Goal: Information Seeking & Learning: Understand process/instructions

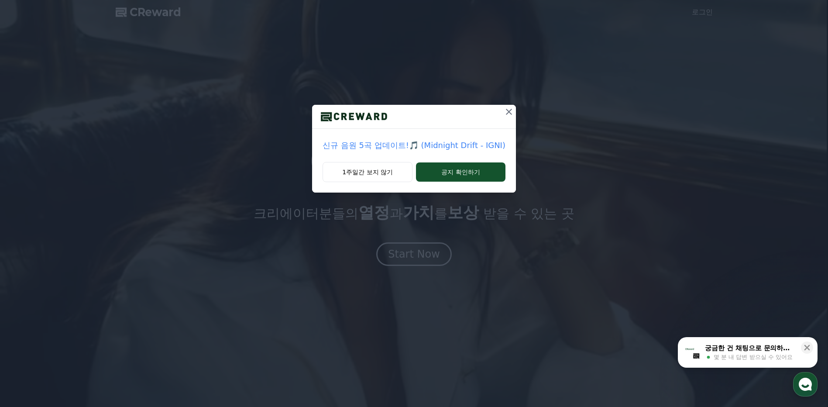
click at [506, 113] on icon at bounding box center [509, 112] width 6 height 6
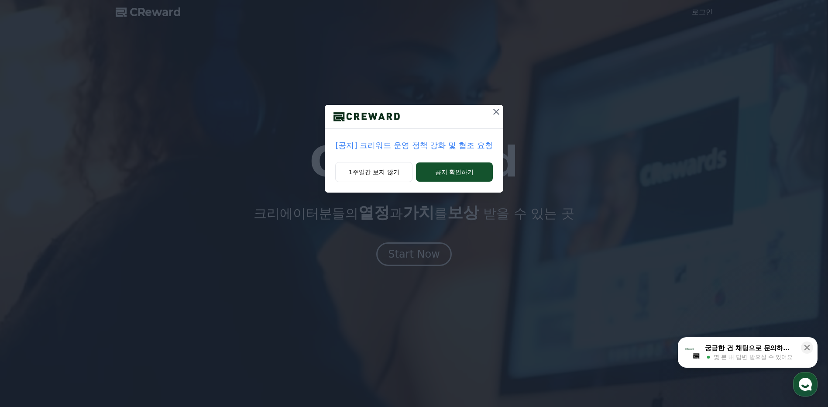
click at [496, 116] on icon at bounding box center [496, 111] width 10 height 10
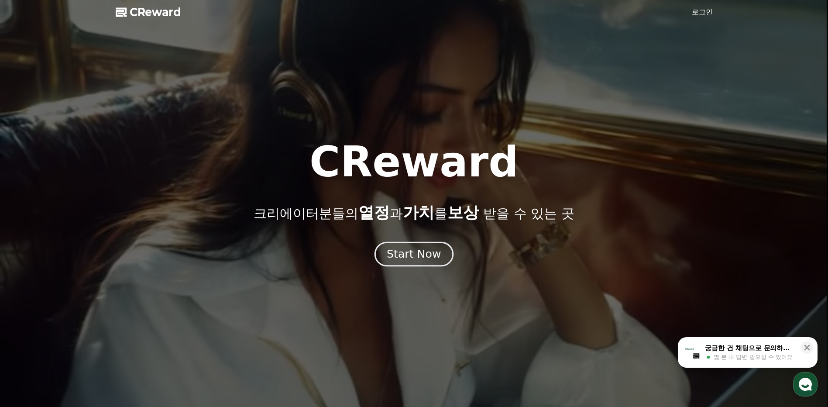
click at [426, 254] on div "Start Now" at bounding box center [414, 254] width 54 height 15
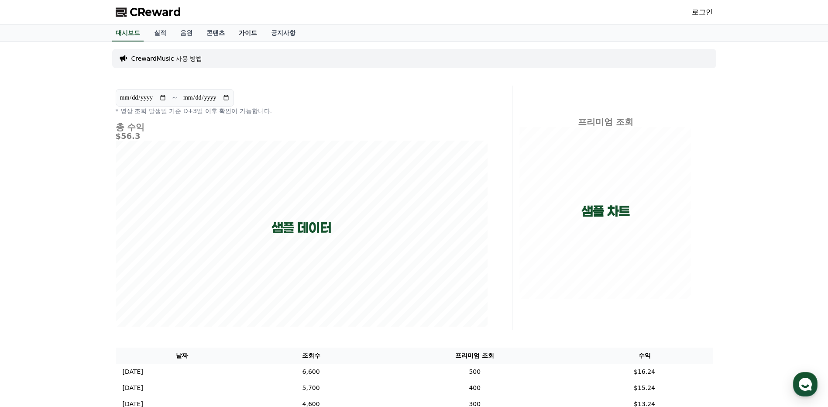
click at [257, 29] on link "가이드" at bounding box center [248, 33] width 32 height 17
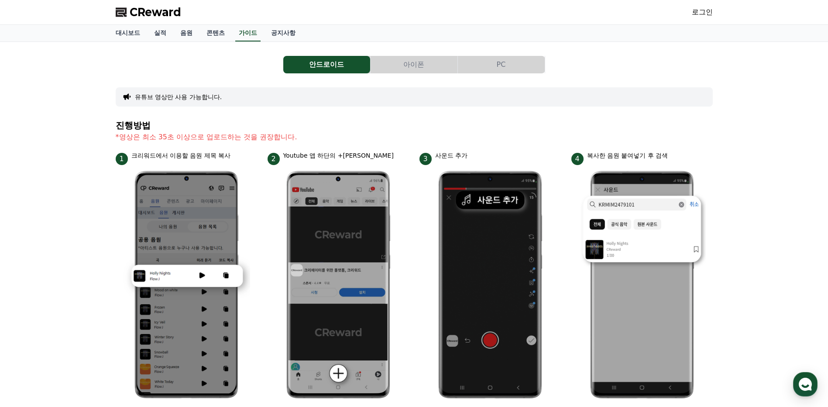
click at [415, 69] on button "아이폰" at bounding box center [413, 64] width 87 height 17
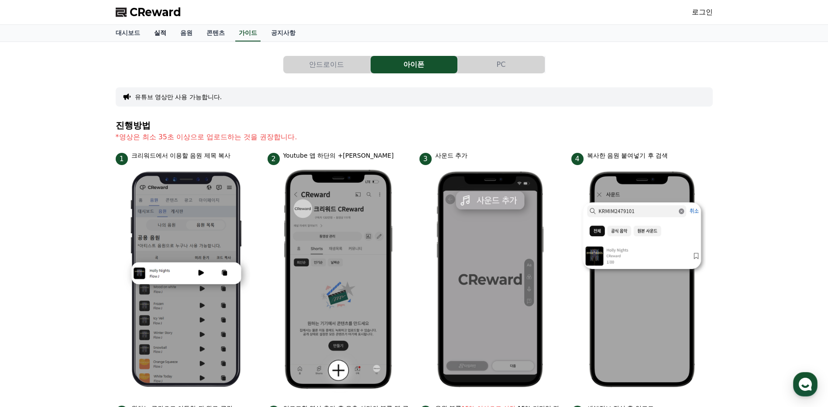
click at [161, 33] on link "실적" at bounding box center [160, 33] width 26 height 17
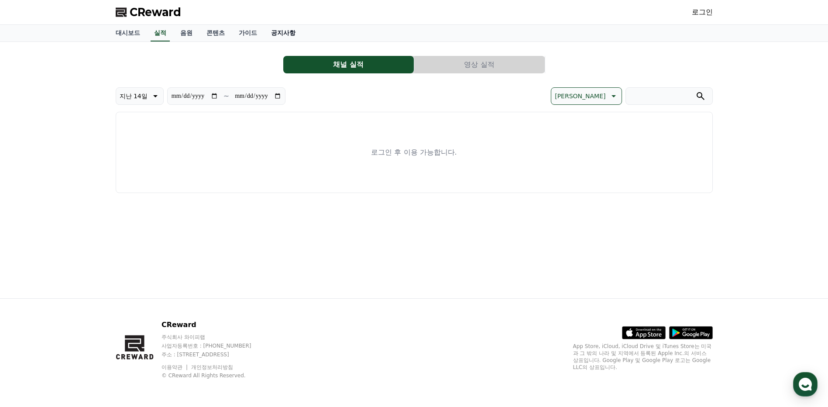
click at [276, 35] on link "공지사항" at bounding box center [283, 33] width 38 height 17
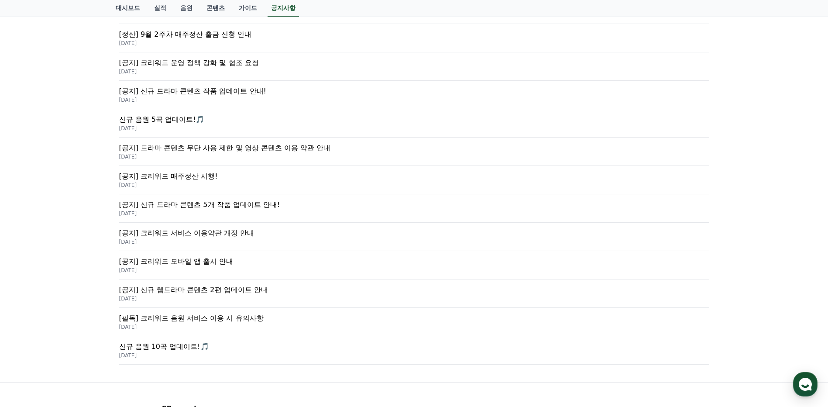
scroll to position [17, 0]
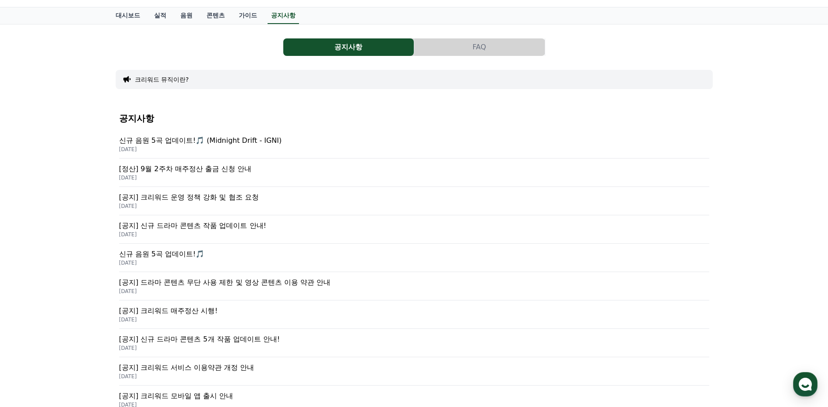
click at [483, 52] on button "FAQ" at bounding box center [479, 46] width 130 height 17
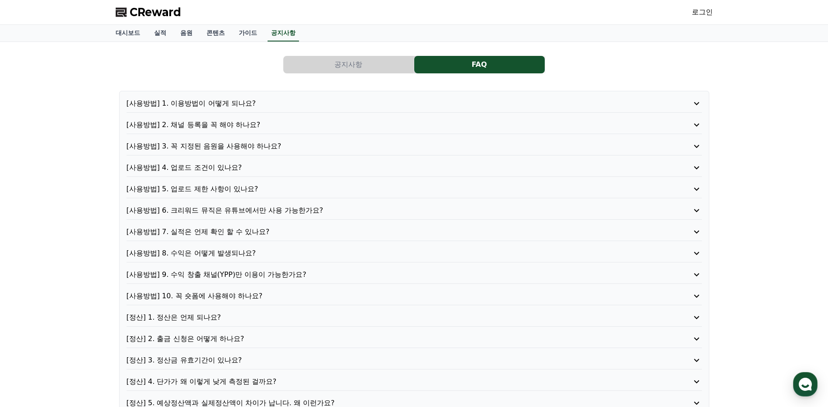
click at [222, 93] on div "[사용방법] 1. 이용방법이 어떻게 되나요? [사용방법] 2. 채널 등록을 꼭 해야 하나요? [사용방법] 3. 꼭 지정된 음원을 사용해야 하나…" at bounding box center [414, 253] width 590 height 325
click at [219, 99] on p "[사용방법] 1. 이용방법이 어떻게 되나요?" at bounding box center [391, 103] width 529 height 10
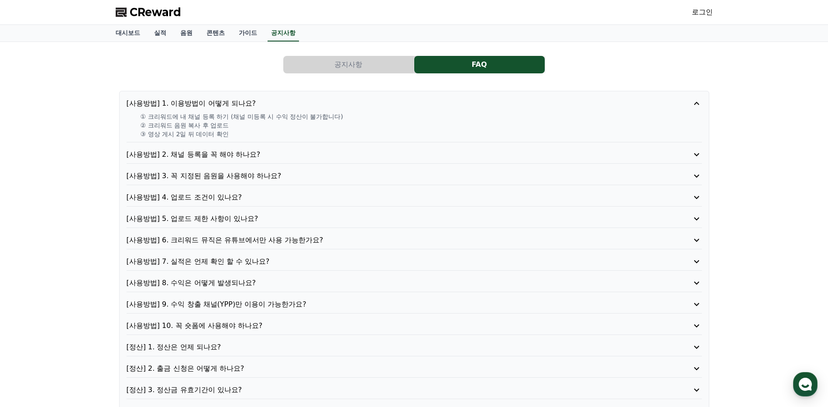
click at [215, 153] on p "[사용방법] 2. 채널 등록을 꼭 해야 하나요?" at bounding box center [391, 154] width 529 height 10
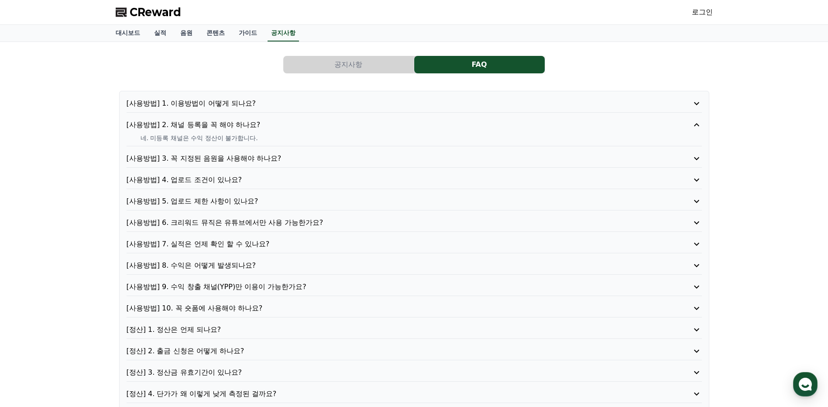
click at [232, 161] on p "[사용방법] 3. 꼭 지정된 음원을 사용해야 하나요?" at bounding box center [391, 158] width 529 height 10
click at [217, 183] on p "[사용방법] 4. 업로드 조건이 있나요?" at bounding box center [391, 180] width 529 height 10
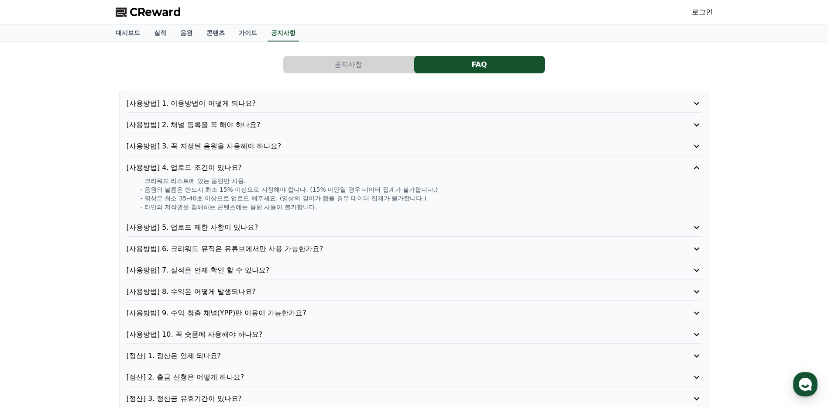
click at [225, 231] on p "[사용방법] 5. 업로드 제한 사항이 있나요?" at bounding box center [391, 227] width 529 height 10
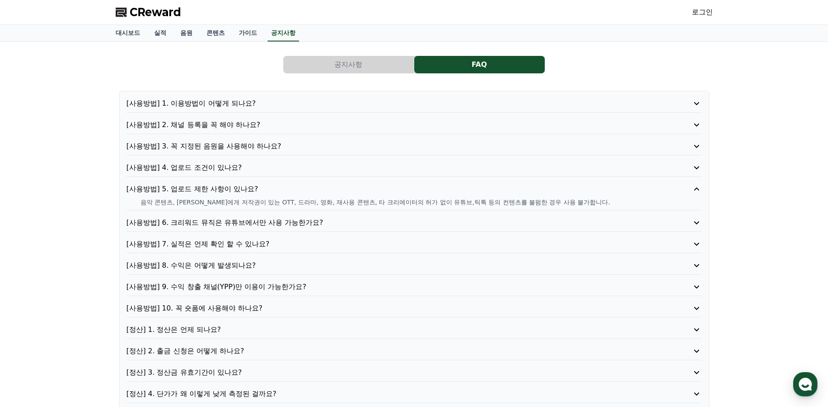
click at [220, 226] on p "[사용방법] 6. 크리워드 뮤직은 유튜브에서만 사용 가능한가요?" at bounding box center [391, 222] width 529 height 10
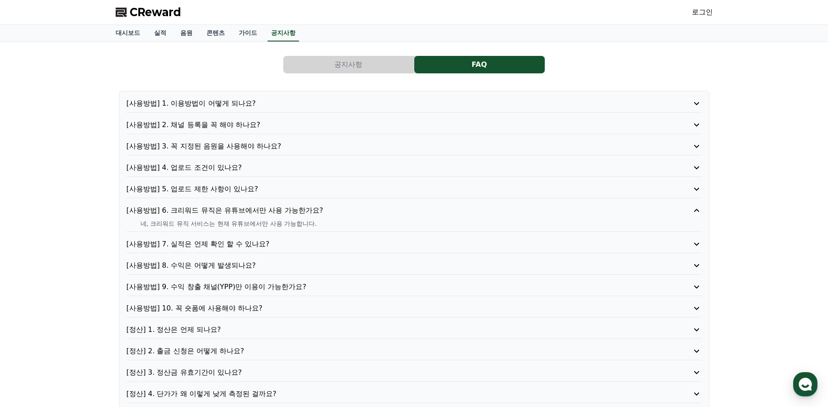
click at [233, 249] on div "[사용방법] 7. 실적은 언제 확인 할 수 있나요?" at bounding box center [414, 246] width 575 height 14
click at [229, 265] on p "[사용방법] 8. 수익은 어떻게 발생되나요?" at bounding box center [391, 265] width 529 height 10
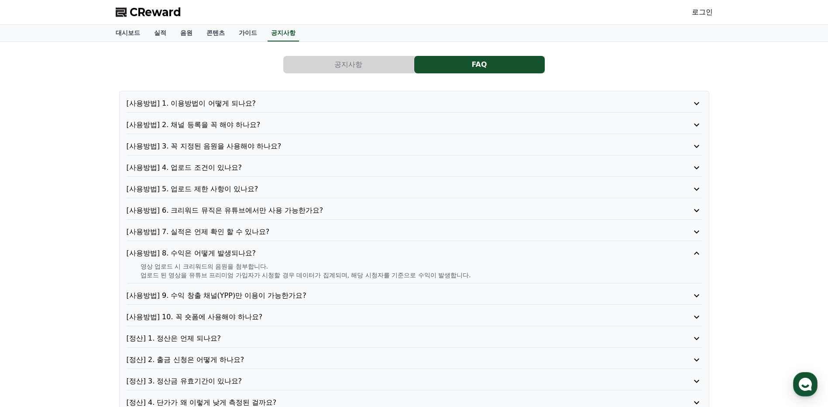
click at [220, 300] on p "[사용방법] 9. 수익 창출 채널(YPP)만 이용이 가능한가요?" at bounding box center [391, 295] width 529 height 10
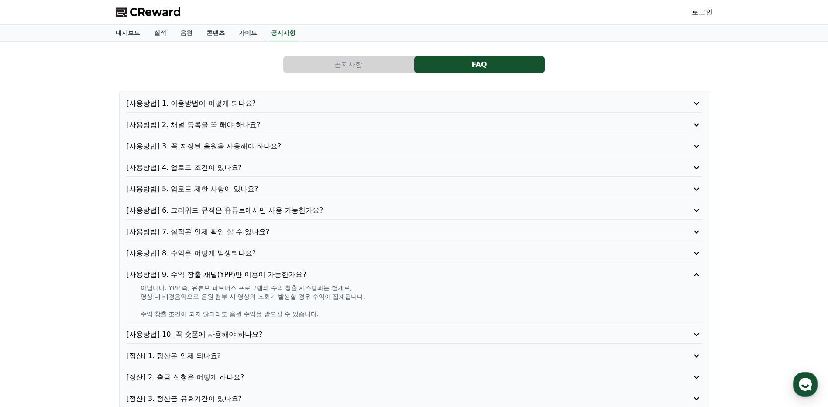
click at [243, 333] on p "[사용방법] 10. 꼭 숏폼에 사용해야 하나요?" at bounding box center [391, 334] width 529 height 10
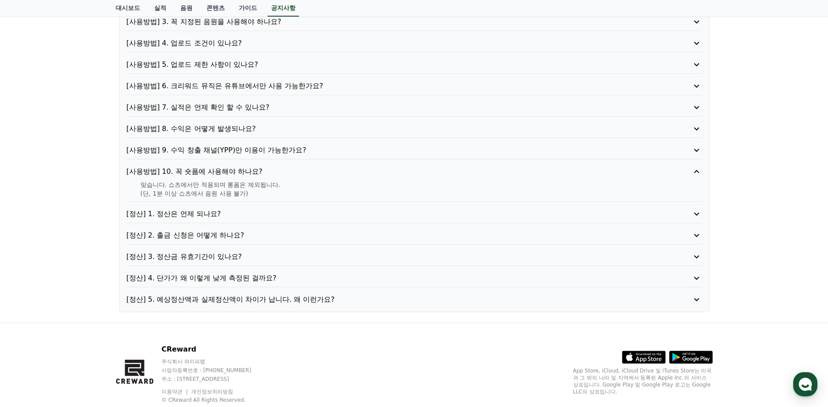
scroll to position [131, 0]
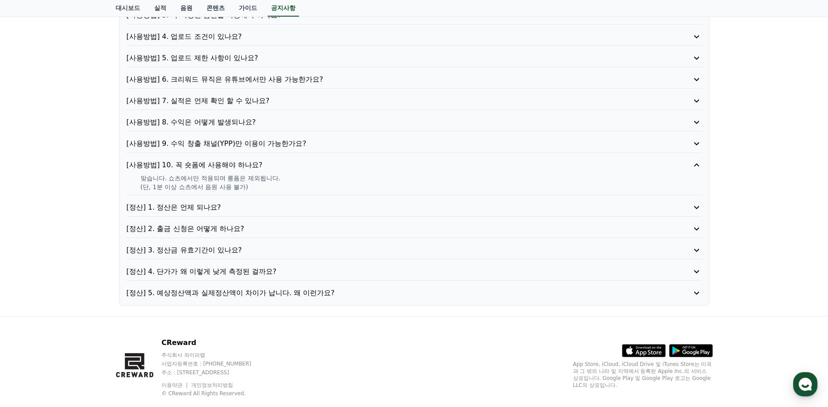
click at [265, 274] on p "[정산] 4. 단가가 왜 이렇게 낮게 측정된 걸까요?" at bounding box center [391, 271] width 529 height 10
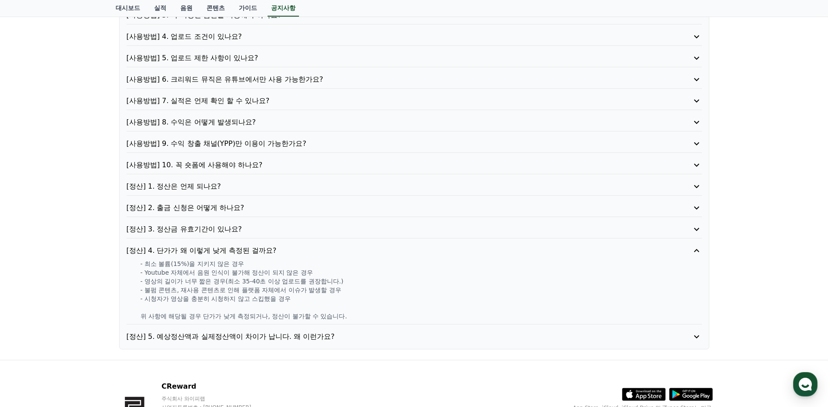
click at [202, 338] on p "[정산] 5. 예상정산액과 실제정산액이 차이가 납니다. 왜 이런가요?" at bounding box center [391, 336] width 529 height 10
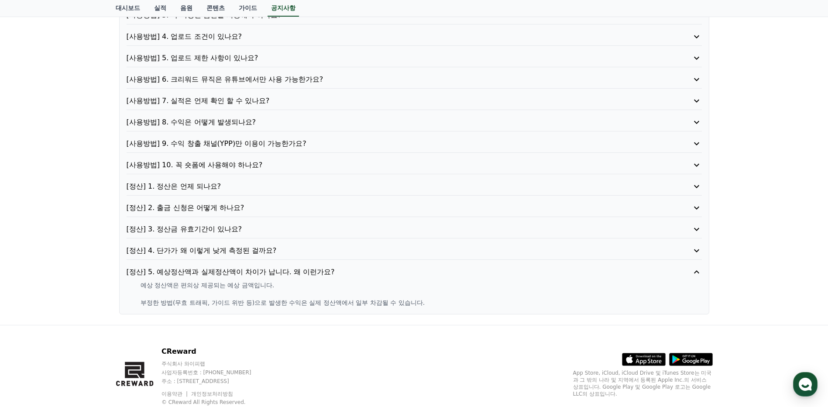
click at [198, 209] on p "[정산] 2. 출금 신청은 어떻게 하나요?" at bounding box center [391, 207] width 529 height 10
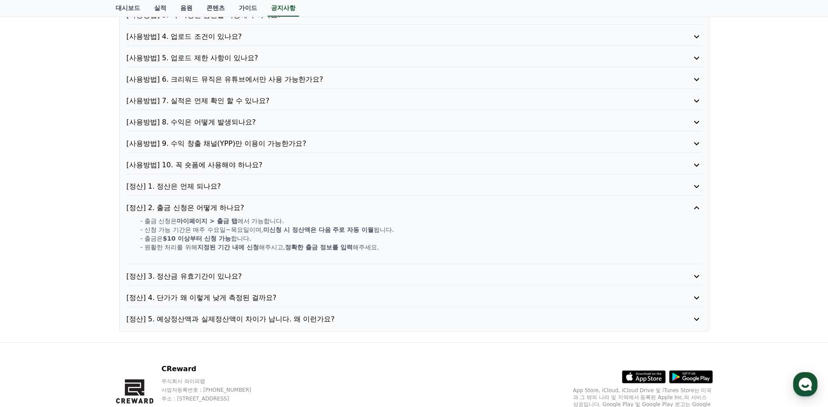
click at [195, 185] on p "[정산] 1. 정산은 언제 되나요?" at bounding box center [391, 186] width 529 height 10
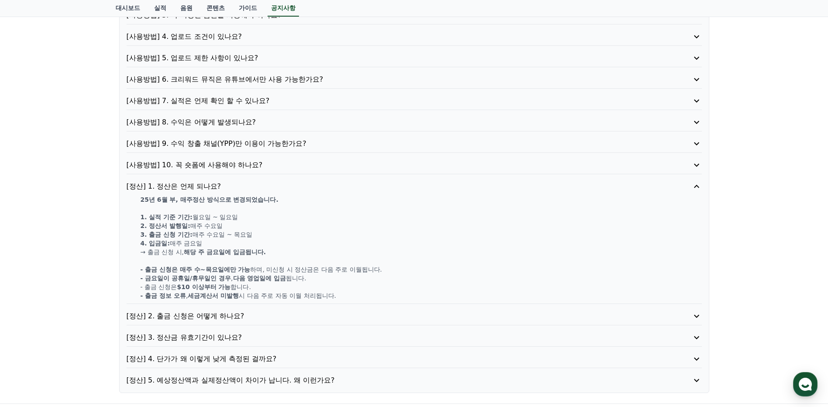
click at [222, 164] on p "[사용방법] 10. 꼭 숏폼에 사용해야 하나요?" at bounding box center [391, 165] width 529 height 10
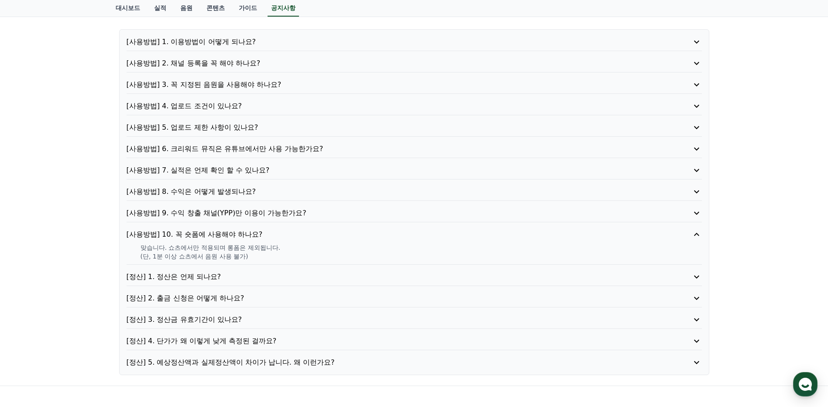
scroll to position [0, 0]
